Goal: Information Seeking & Learning: Learn about a topic

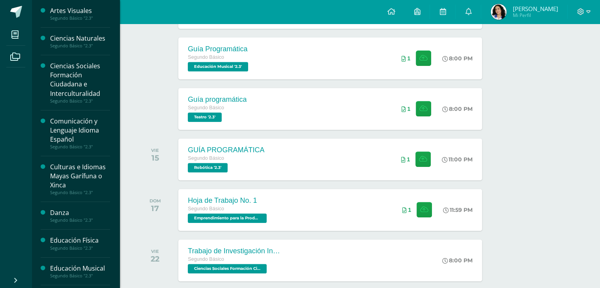
scroll to position [27, 0]
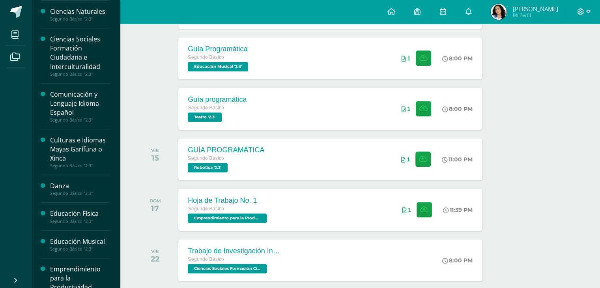
click at [71, 191] on div "Segundo Básico "2.3"" at bounding box center [80, 194] width 60 height 6
click at [62, 187] on div "Danza" at bounding box center [80, 186] width 60 height 9
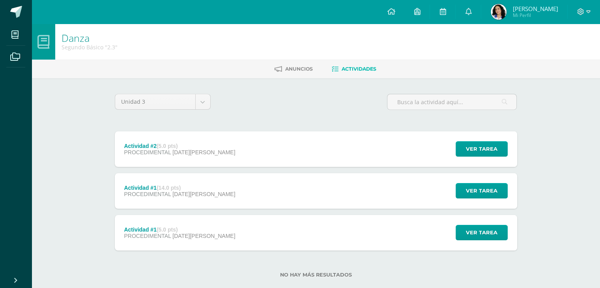
click at [183, 148] on div "Actividad #2 (5.0 pts)" at bounding box center [179, 146] width 111 height 6
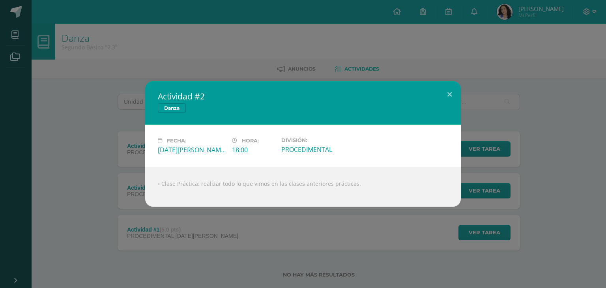
click at [331, 64] on div "Actividad #2 Danza Fecha: Miércoles 13 de Agosto Hora: 18:00 División: PROCEDIM…" at bounding box center [303, 144] width 606 height 288
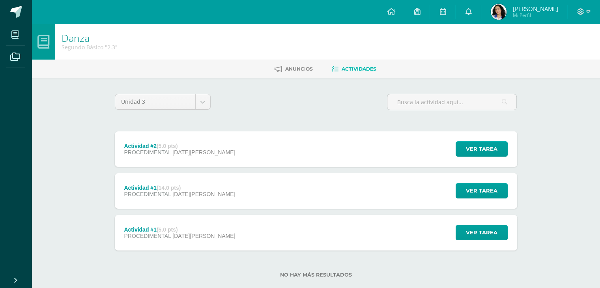
click at [198, 196] on span "06 de Agosto" at bounding box center [203, 194] width 63 height 6
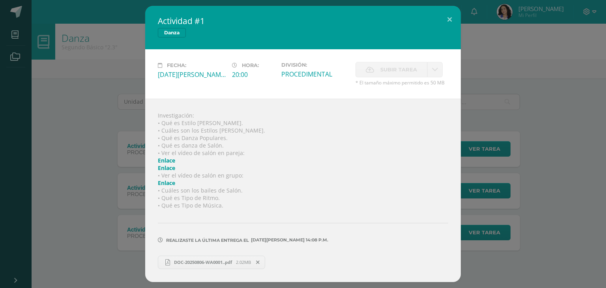
click at [189, 264] on span "DOC-20250806-WA0001..pdf" at bounding box center [203, 262] width 66 height 6
click at [469, 11] on div "Actividad #1 Danza Fecha: Miércoles 06 de Agosto Hora: 20:00 División: PROCEDIM…" at bounding box center [303, 144] width 600 height 276
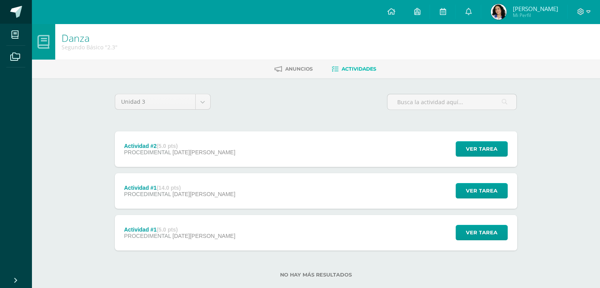
click at [16, 15] on span at bounding box center [16, 12] width 12 height 12
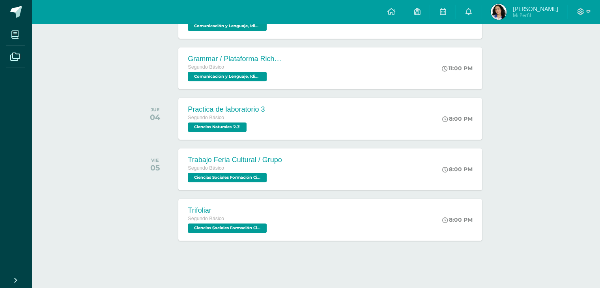
scroll to position [850, 0]
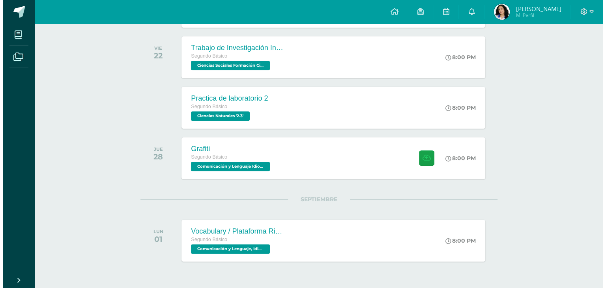
scroll to position [547, 0]
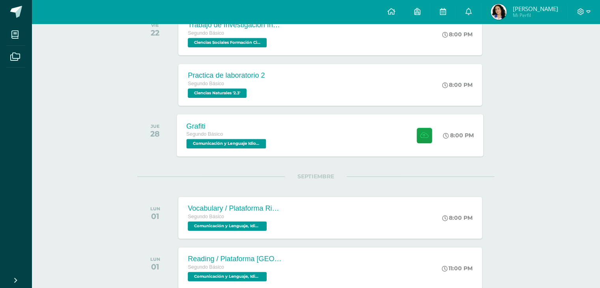
click at [270, 129] on div "Grafiti Segundo Básico Comunicación y Lenguaje Idioma Español '2.3'" at bounding box center [227, 135] width 101 height 42
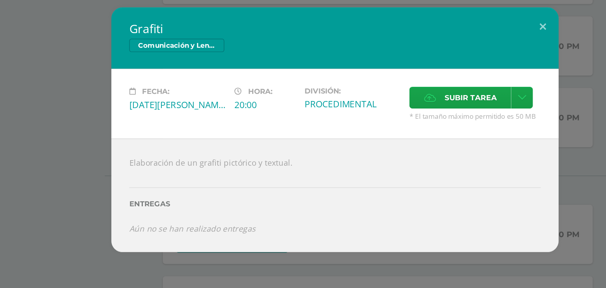
scroll to position [546, 0]
